Goal: Information Seeking & Learning: Learn about a topic

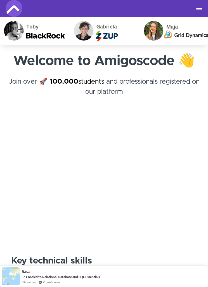
click at [201, 4] on div "Courses Business and Teams Roadmap 🆕 Join the Community Successful Stories 🥳 Lo…" at bounding box center [104, 8] width 197 height 17
click at [196, 10] on button "Toggle navigation" at bounding box center [199, 8] width 7 height 4
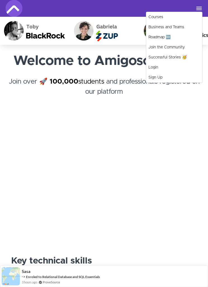
click at [159, 65] on link "Login" at bounding box center [174, 67] width 56 height 10
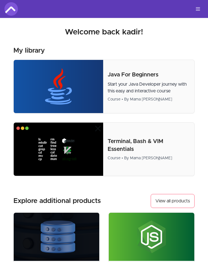
click at [10, 10] on img at bounding box center [10, 8] width 13 height 13
click at [196, 11] on icon "Toggle menu" at bounding box center [198, 9] width 6 height 6
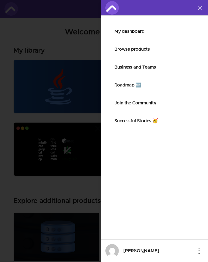
click at [143, 32] on link "My dashboard" at bounding box center [154, 31] width 80 height 7
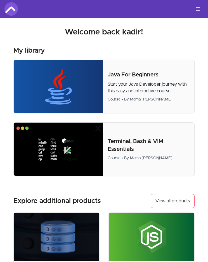
click at [197, 7] on icon "Toggle menu" at bounding box center [198, 9] width 6 height 6
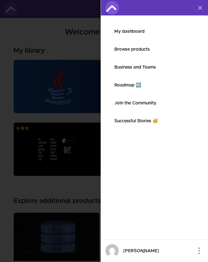
click at [136, 84] on link "Roadmap 🆕" at bounding box center [154, 85] width 80 height 7
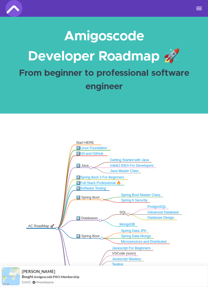
click at [196, 8] on span "Toggle navigation" at bounding box center [199, 8] width 6 height 1
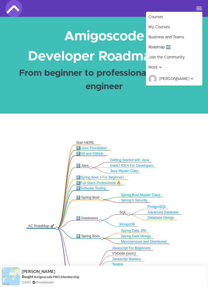
click at [174, 77] on span "[PERSON_NAME]" at bounding box center [176, 79] width 34 height 6
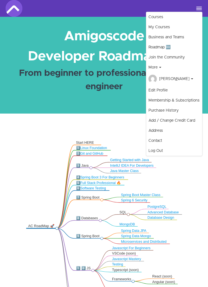
click at [182, 99] on link "Membership & Subscriptions" at bounding box center [174, 100] width 56 height 10
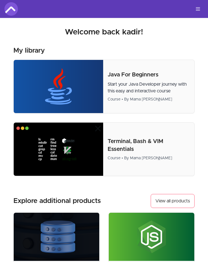
click at [196, 8] on icon "Toggle menu" at bounding box center [198, 9] width 6 height 6
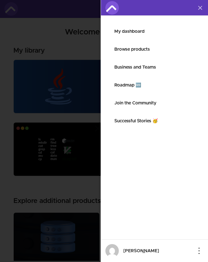
click at [146, 51] on link "Browse products" at bounding box center [154, 49] width 80 height 7
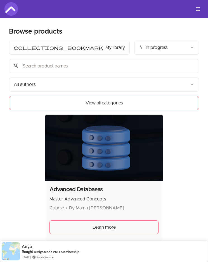
click at [197, 4] on button "Toggle menu" at bounding box center [197, 8] width 11 height 11
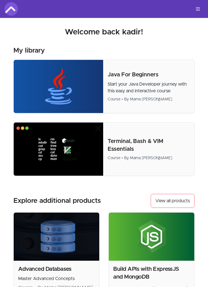
click at [196, 6] on icon "Toggle menu" at bounding box center [198, 9] width 6 height 6
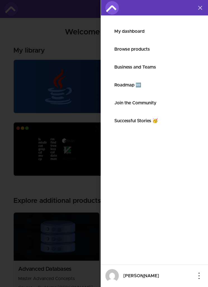
click at [152, 99] on link "Join the Community" at bounding box center [154, 102] width 80 height 7
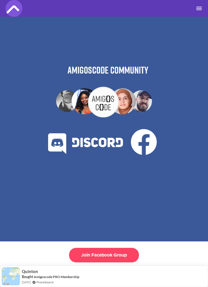
click at [201, 3] on div "Courses My Courses Business and Teams Roadmap 🆕 Join the Community More Success…" at bounding box center [104, 8] width 197 height 17
click at [197, 8] on button "Toggle navigation" at bounding box center [199, 8] width 7 height 4
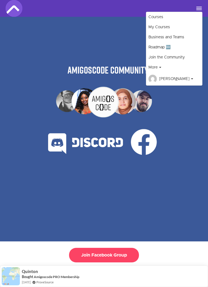
click at [165, 25] on link "My Courses" at bounding box center [174, 27] width 56 height 10
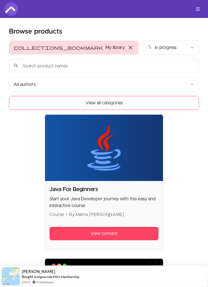
click at [127, 49] on span "close" at bounding box center [130, 47] width 7 height 7
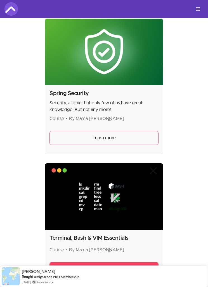
scroll to position [4515, 0]
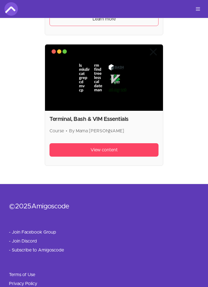
click at [20, 240] on link "- Join Discord" at bounding box center [23, 241] width 28 height 7
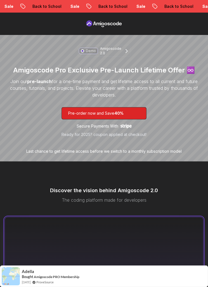
click at [121, 48] on p "Amigoscode 2.0" at bounding box center [110, 50] width 21 height 9
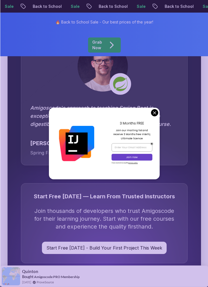
scroll to position [1614, 0]
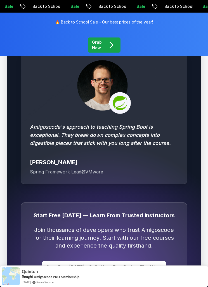
click at [155, 123] on p "Amigoscode's approach to teaching Spring Boot is exceptional. They break down c…" at bounding box center [104, 135] width 148 height 25
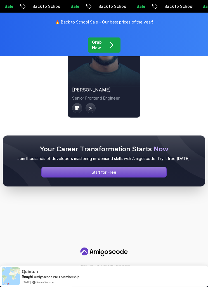
scroll to position [2259, 0]
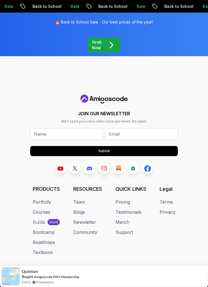
click at [38, 208] on link "Courses" at bounding box center [42, 211] width 18 height 7
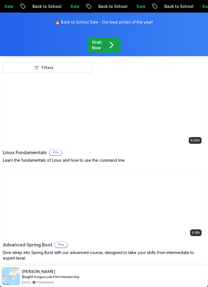
scroll to position [89, 0]
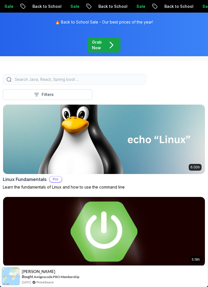
click at [24, 154] on img at bounding box center [104, 139] width 202 height 69
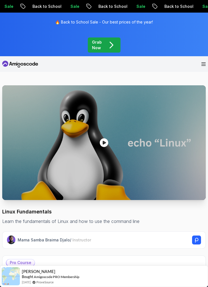
click at [18, 60] on icon at bounding box center [20, 64] width 36 height 9
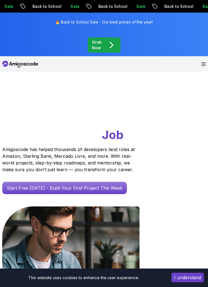
click at [203, 62] on icon "Open Menu" at bounding box center [203, 64] width 4 height 4
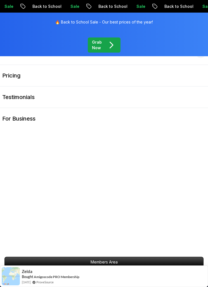
click at [11, 76] on p "Pricing" at bounding box center [11, 76] width 18 height 8
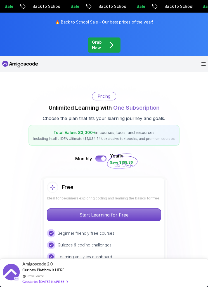
click at [201, 63] on icon "Open Menu" at bounding box center [203, 64] width 4 height 3
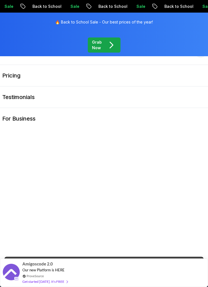
click at [180, 59] on button "Resources" at bounding box center [104, 52] width 208 height 23
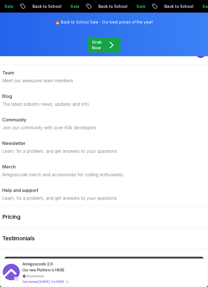
click at [196, 51] on div at bounding box center [201, 53] width 10 height 10
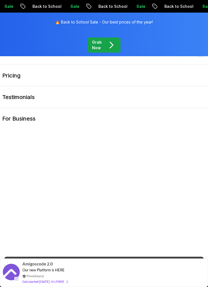
click at [197, 91] on link "Testimonials" at bounding box center [104, 96] width 208 height 21
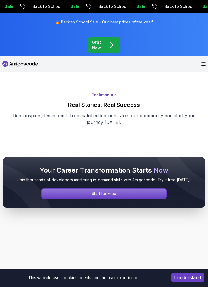
click at [202, 62] on icon "Open Menu" at bounding box center [203, 64] width 4 height 4
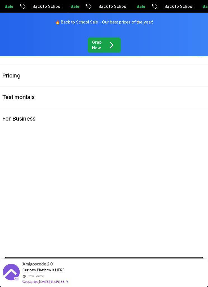
click at [168, 128] on link "For Business" at bounding box center [104, 118] width 208 height 21
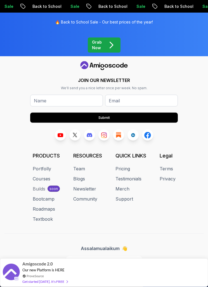
scroll to position [973, 0]
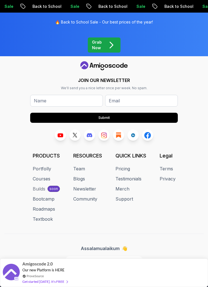
click at [37, 192] on div "Builds" at bounding box center [39, 188] width 13 height 7
click at [35, 192] on div "Builds" at bounding box center [39, 188] width 13 height 7
click at [39, 182] on link "Courses" at bounding box center [42, 178] width 18 height 7
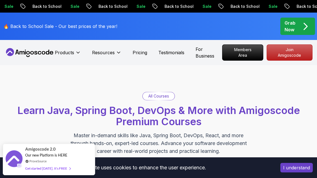
click at [208, 54] on p "Members Area" at bounding box center [242, 53] width 40 height 16
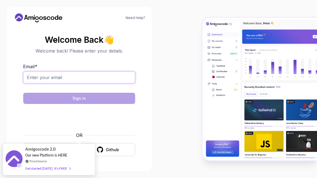
click at [33, 83] on input "Email *" at bounding box center [79, 78] width 112 height 12
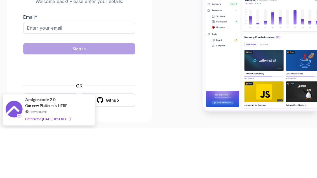
click at [13, 43] on div "Need Help? Welcome Back 👋 Welcome back! Please enter your details. Email * Sign…" at bounding box center [79, 89] width 145 height 165
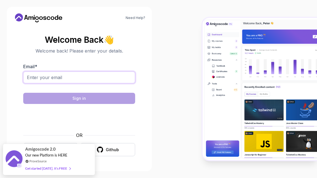
click at [40, 83] on input "Email *" at bounding box center [79, 78] width 112 height 12
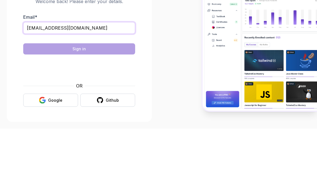
click at [41, 72] on input "kadop92@outlook.com" at bounding box center [79, 78] width 112 height 12
type input "kadoo92@outlook.com"
click at [15, 37] on section "Welcome Back 👋 Welcome back! Please enter your details. Email * kadoo92@outlook…" at bounding box center [79, 96] width 132 height 132
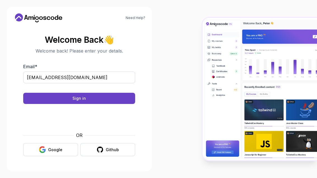
click at [41, 93] on button "Sign in" at bounding box center [79, 98] width 112 height 11
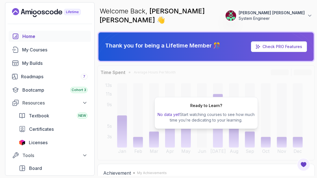
click at [28, 94] on link "Bootcamp Cohort 3" at bounding box center [50, 89] width 82 height 11
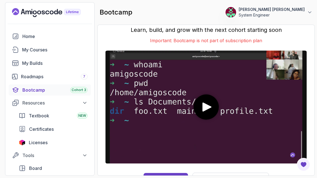
scroll to position [18, 0]
click at [32, 112] on span "Textbook" at bounding box center [39, 115] width 20 height 7
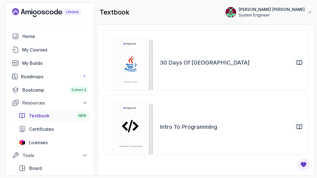
click at [252, 127] on div "Intro to Programming" at bounding box center [232, 127] width 144 height 10
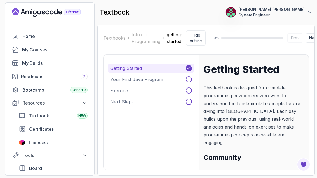
click at [29, 78] on div "Roadmaps 7" at bounding box center [54, 76] width 67 height 7
